Goal: Information Seeking & Learning: Learn about a topic

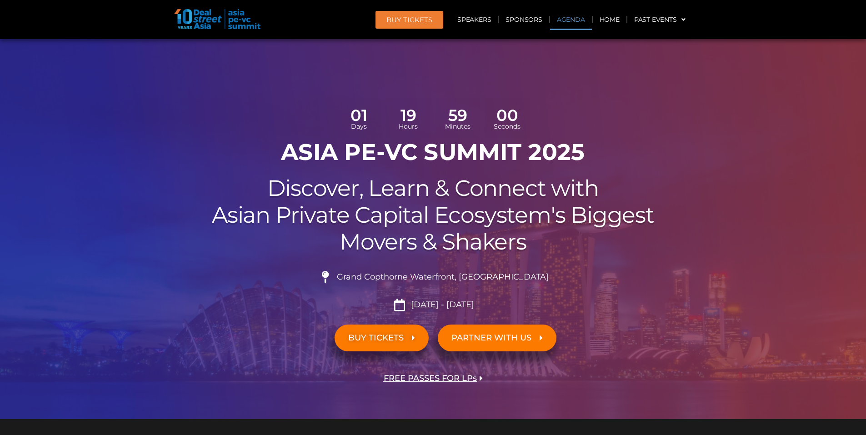
click at [563, 20] on link "Agenda" at bounding box center [571, 19] width 42 height 21
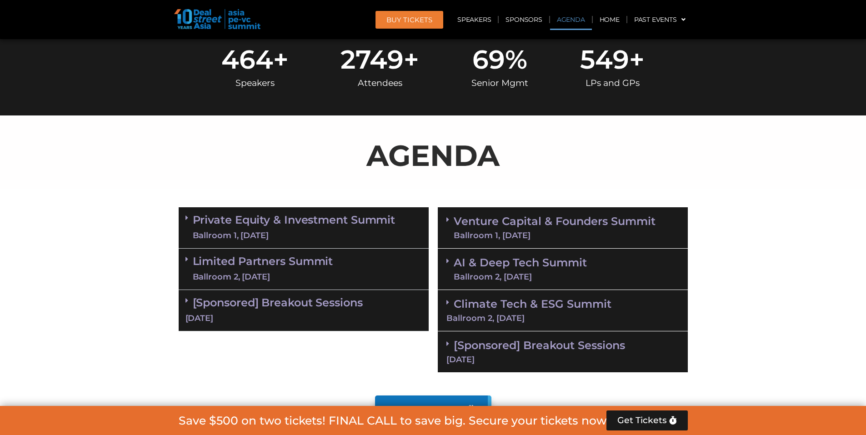
scroll to position [525, 0]
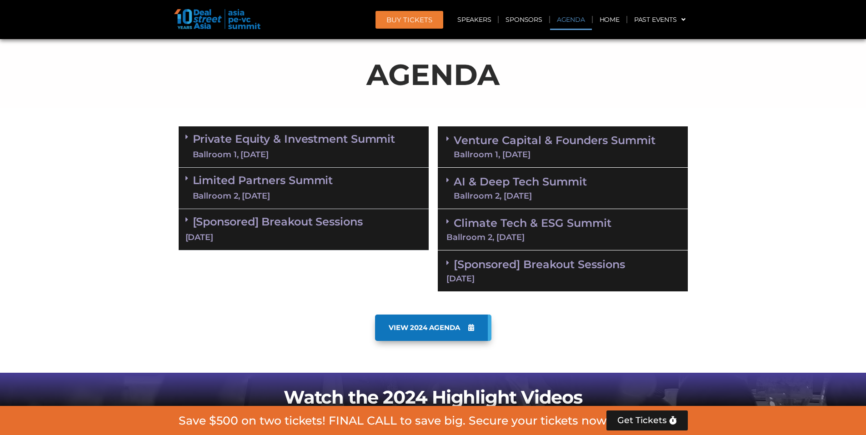
click at [188, 138] on span at bounding box center [189, 137] width 7 height 8
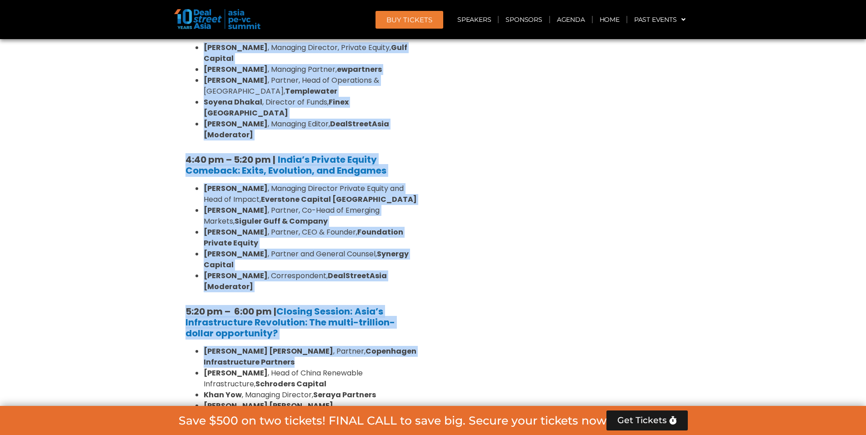
scroll to position [1748, 0]
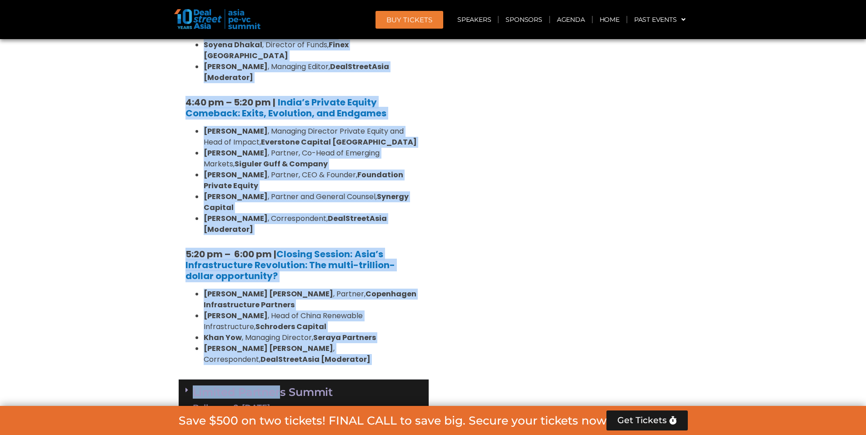
drag, startPoint x: 209, startPoint y: 148, endPoint x: 282, endPoint y: 166, distance: 75.8
click at [340, 427] on link "[Sponsored] Breakout Sessions [DATE]" at bounding box center [304, 441] width 236 height 28
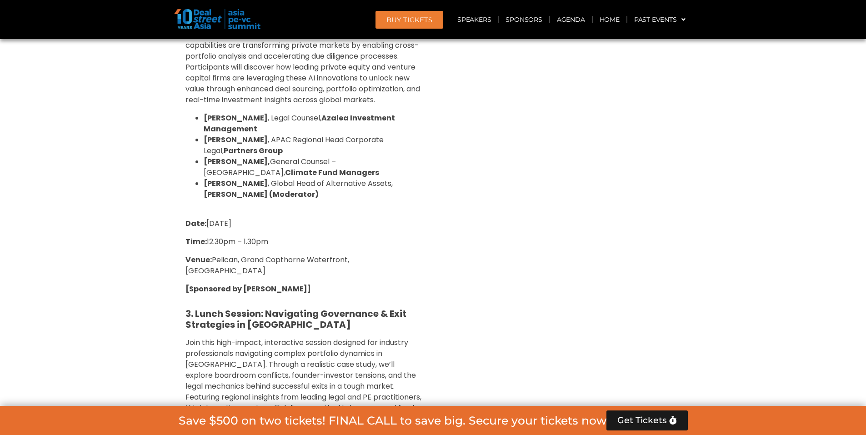
scroll to position [2385, 0]
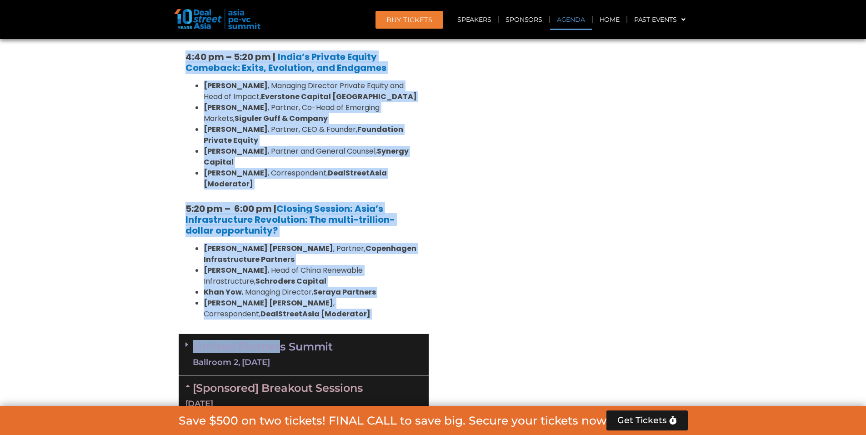
click at [571, 16] on link "Agenda" at bounding box center [571, 19] width 42 height 21
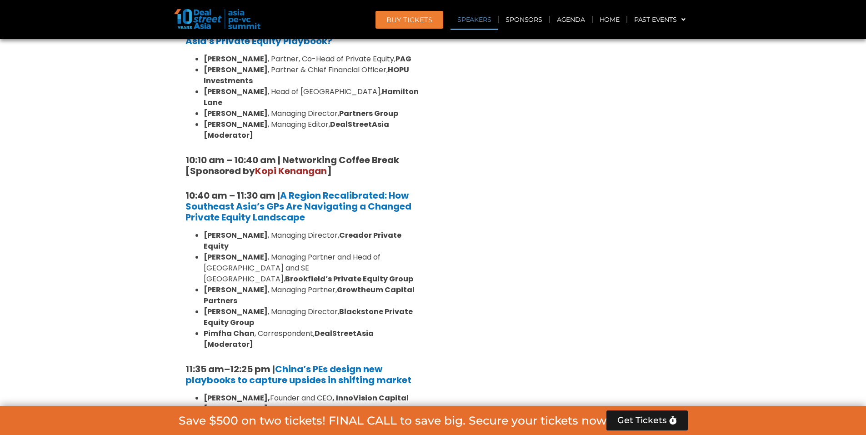
scroll to position [525, 0]
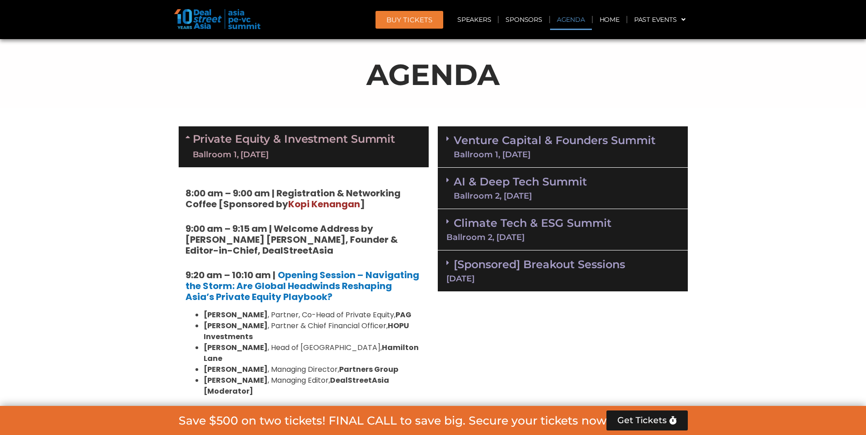
click at [500, 186] on link "AI & Deep Tech Summit Ballroom 2, [DATE]" at bounding box center [520, 188] width 133 height 24
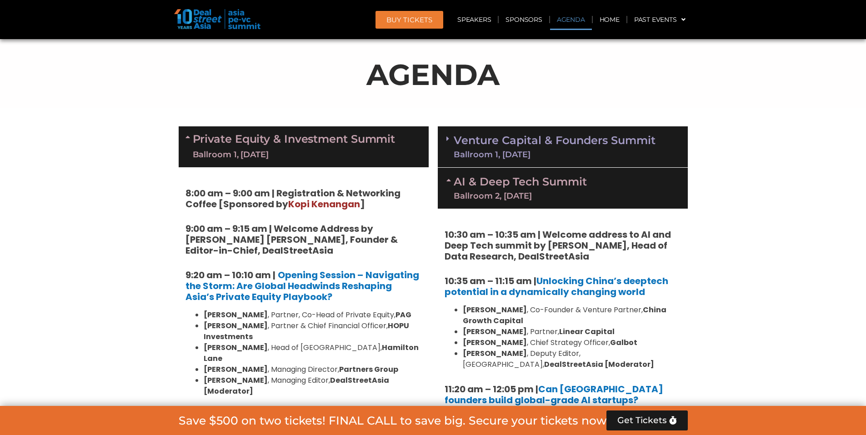
click at [519, 141] on link "Venture Capital & Founders​ Summit Ballroom 1, [DATE]" at bounding box center [555, 147] width 202 height 24
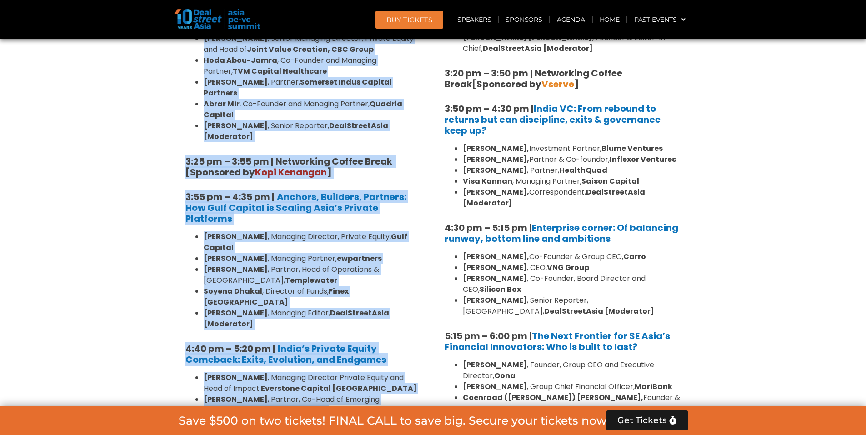
scroll to position [1525, 0]
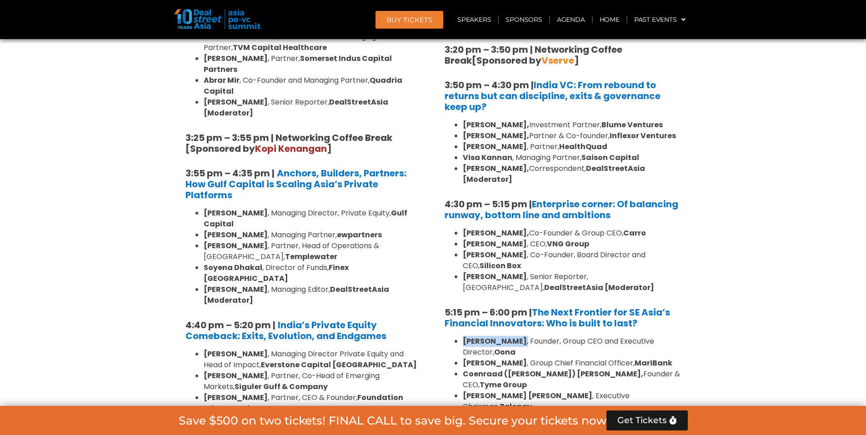
drag, startPoint x: 463, startPoint y: 243, endPoint x: 522, endPoint y: 241, distance: 59.2
click at [522, 336] on li "[PERSON_NAME] , Founder, Group CEO and Executive Director, Oona" at bounding box center [572, 347] width 218 height 22
copy li "[PERSON_NAME] ,"
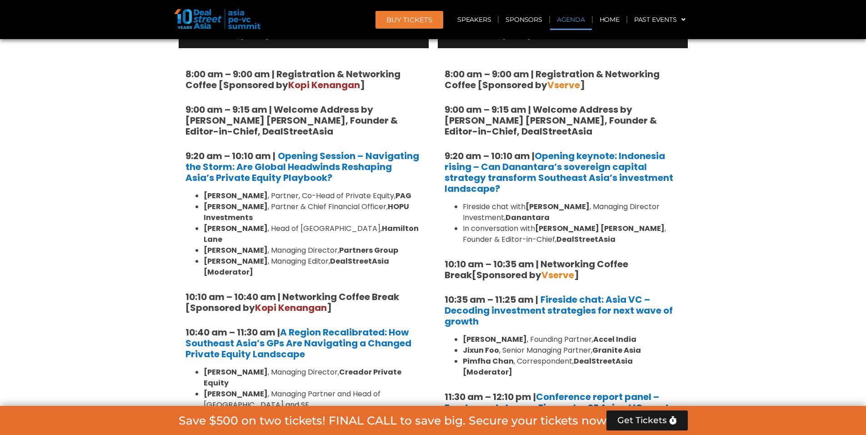
scroll to position [668, 0]
